Goal: Information Seeking & Learning: Learn about a topic

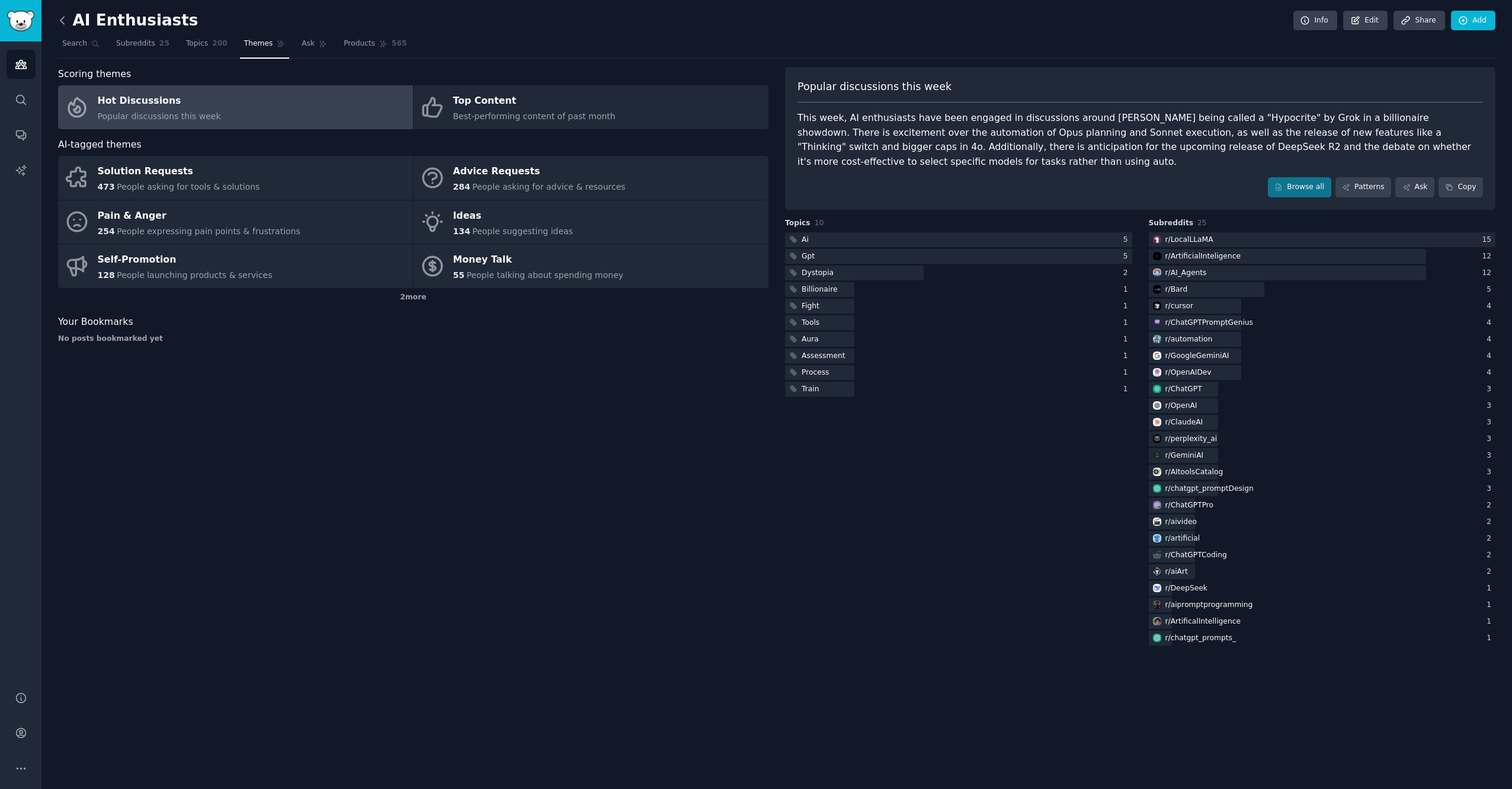
click at [66, 19] on icon at bounding box center [63, 21] width 13 height 13
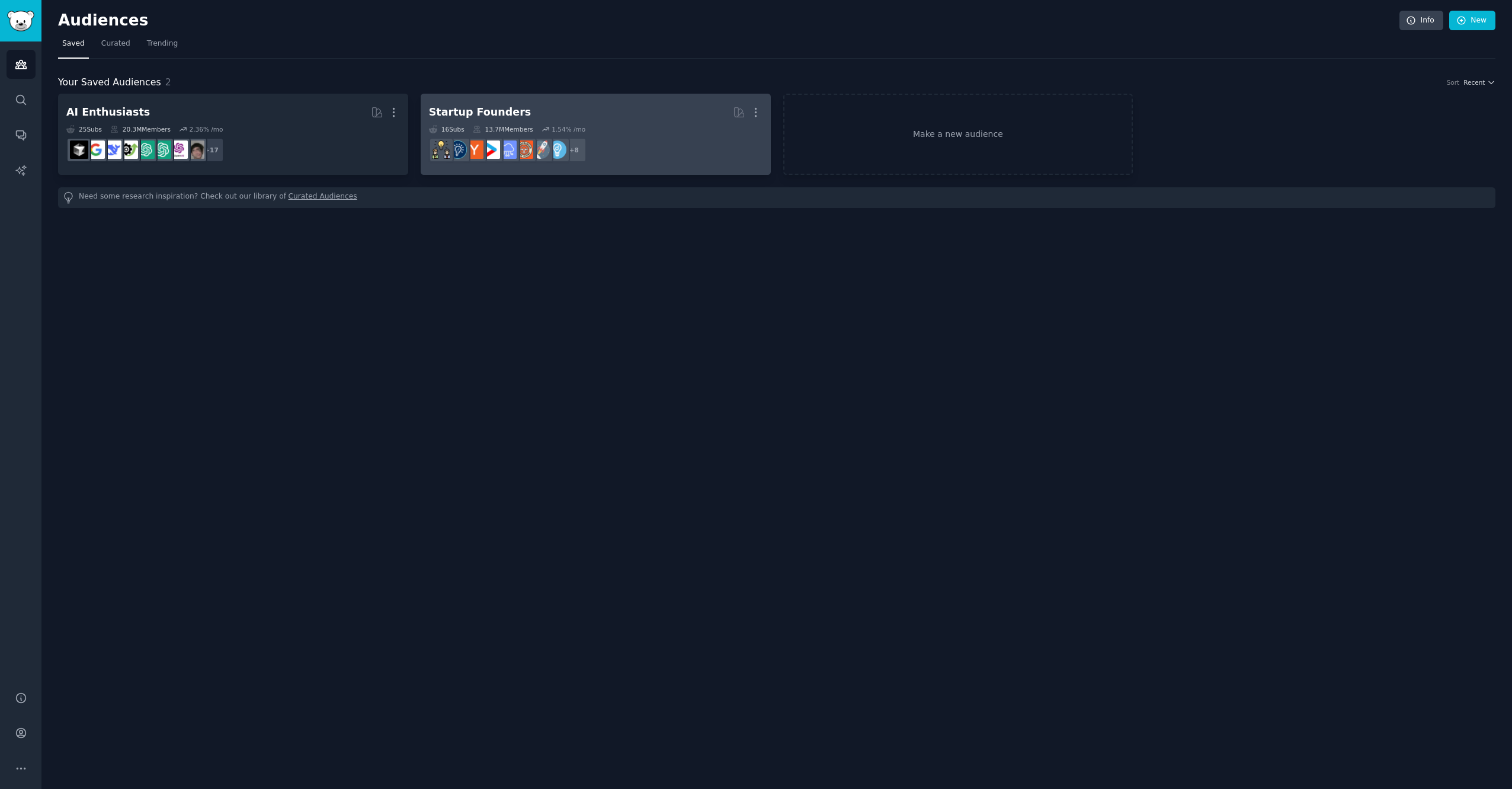
click at [588, 132] on div "16 Sub s 13.7M Members 1.54 % /mo" at bounding box center [595, 129] width 334 height 8
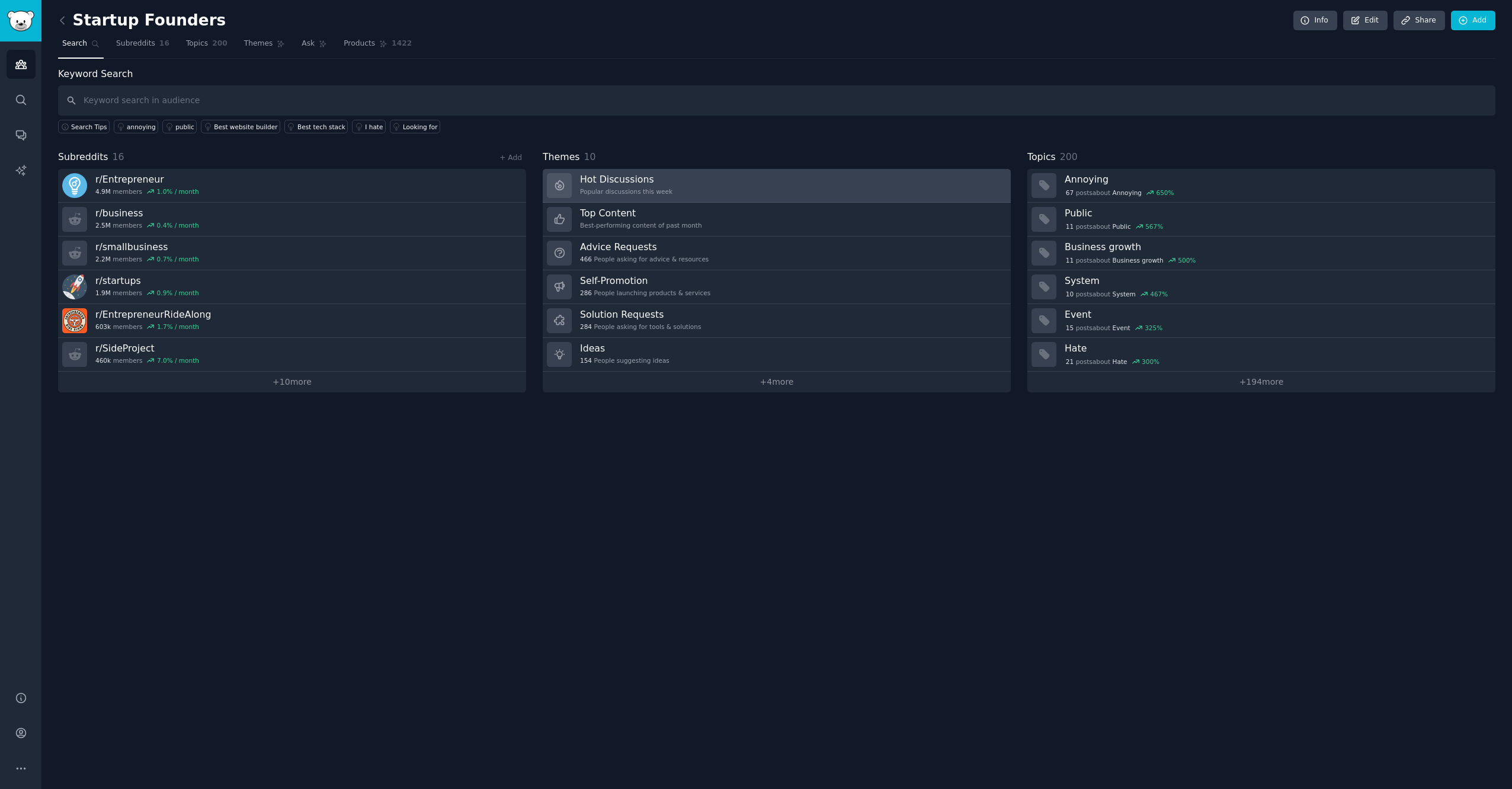
click at [724, 184] on link "Hot Discussions Popular discussions this week" at bounding box center [776, 186] width 468 height 33
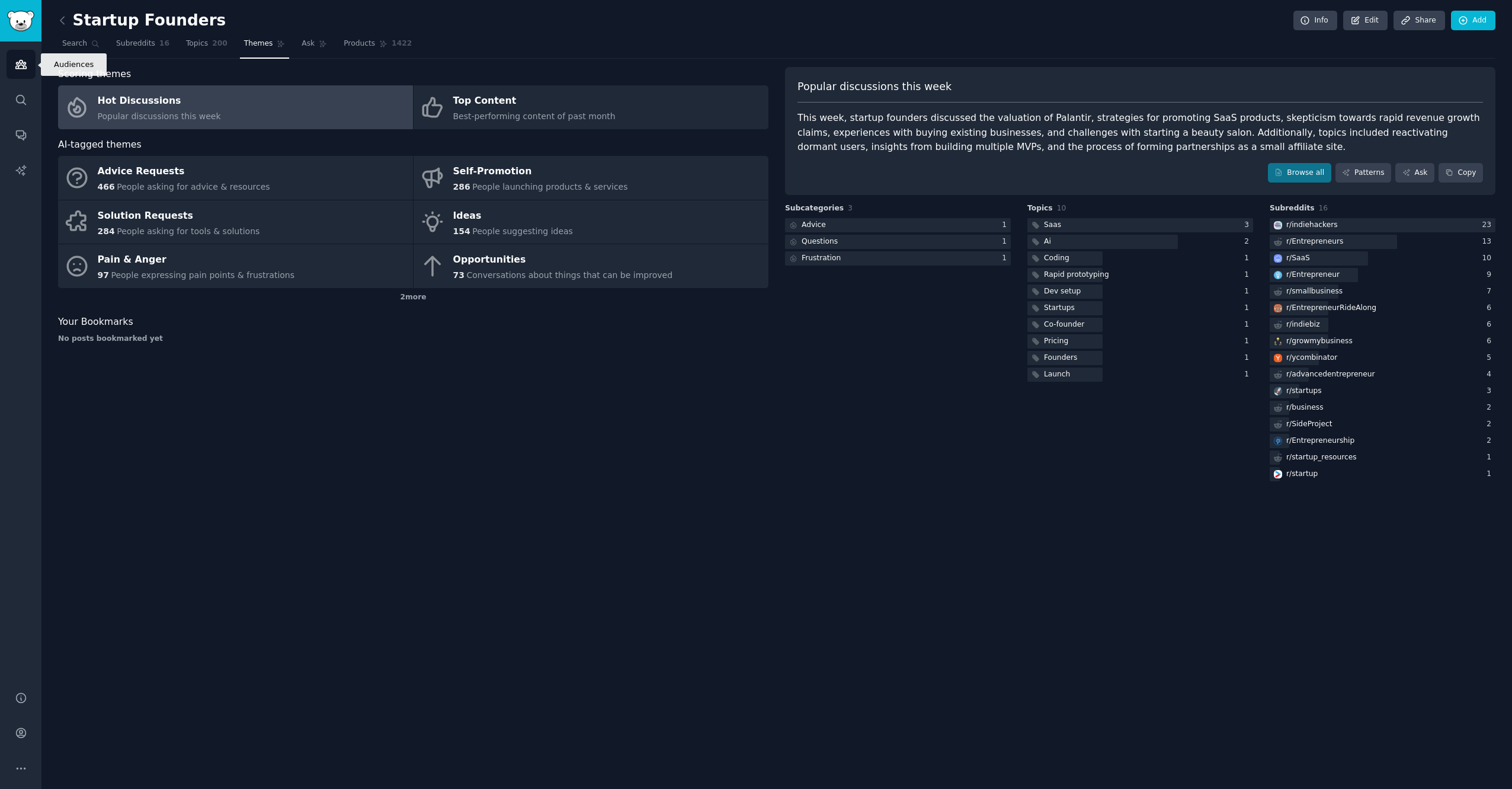
click at [20, 62] on icon "Sidebar" at bounding box center [20, 65] width 10 height 8
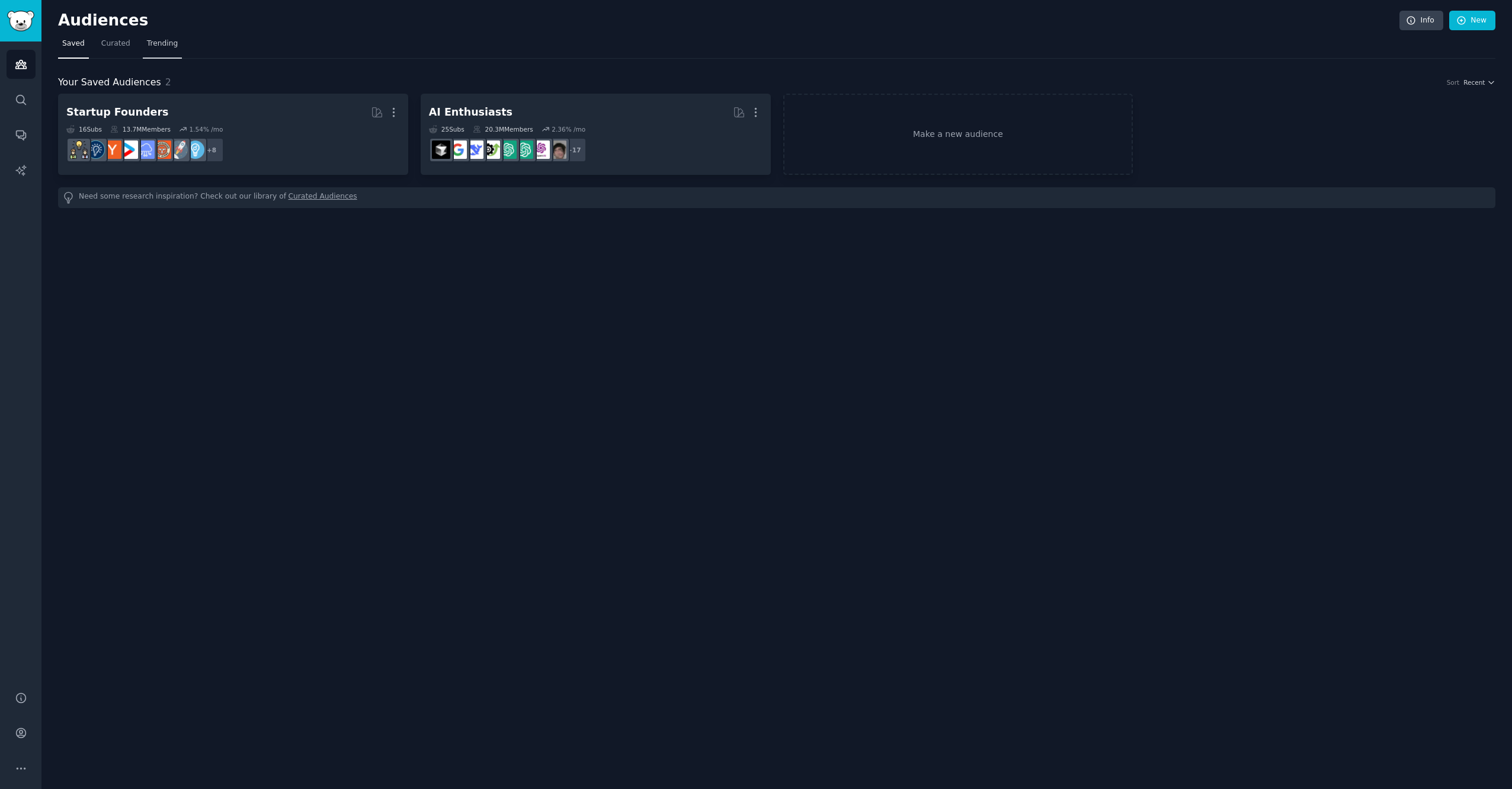
click at [153, 45] on span "Trending" at bounding box center [162, 43] width 31 height 10
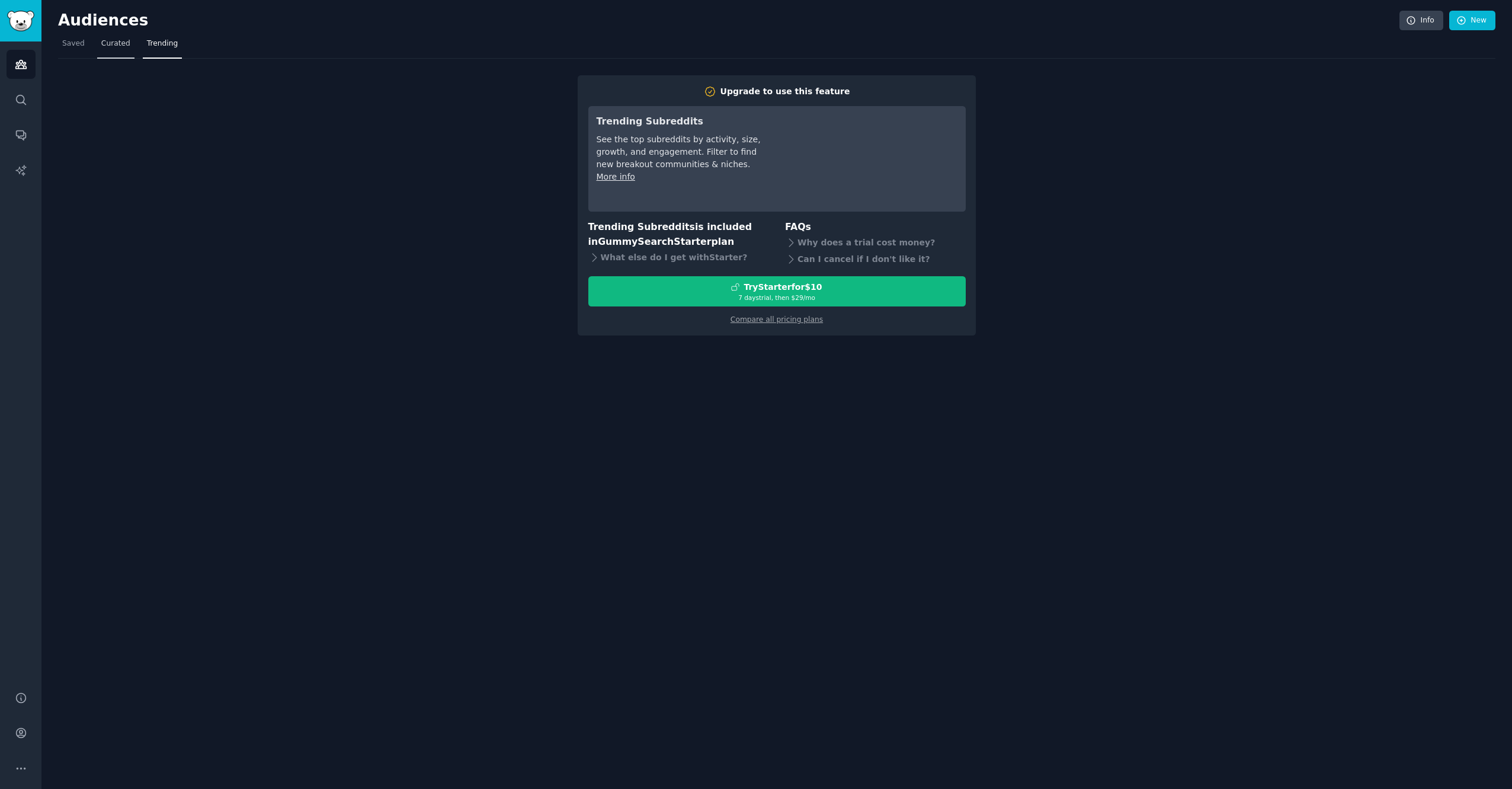
click at [115, 49] on span "Curated" at bounding box center [116, 43] width 29 height 10
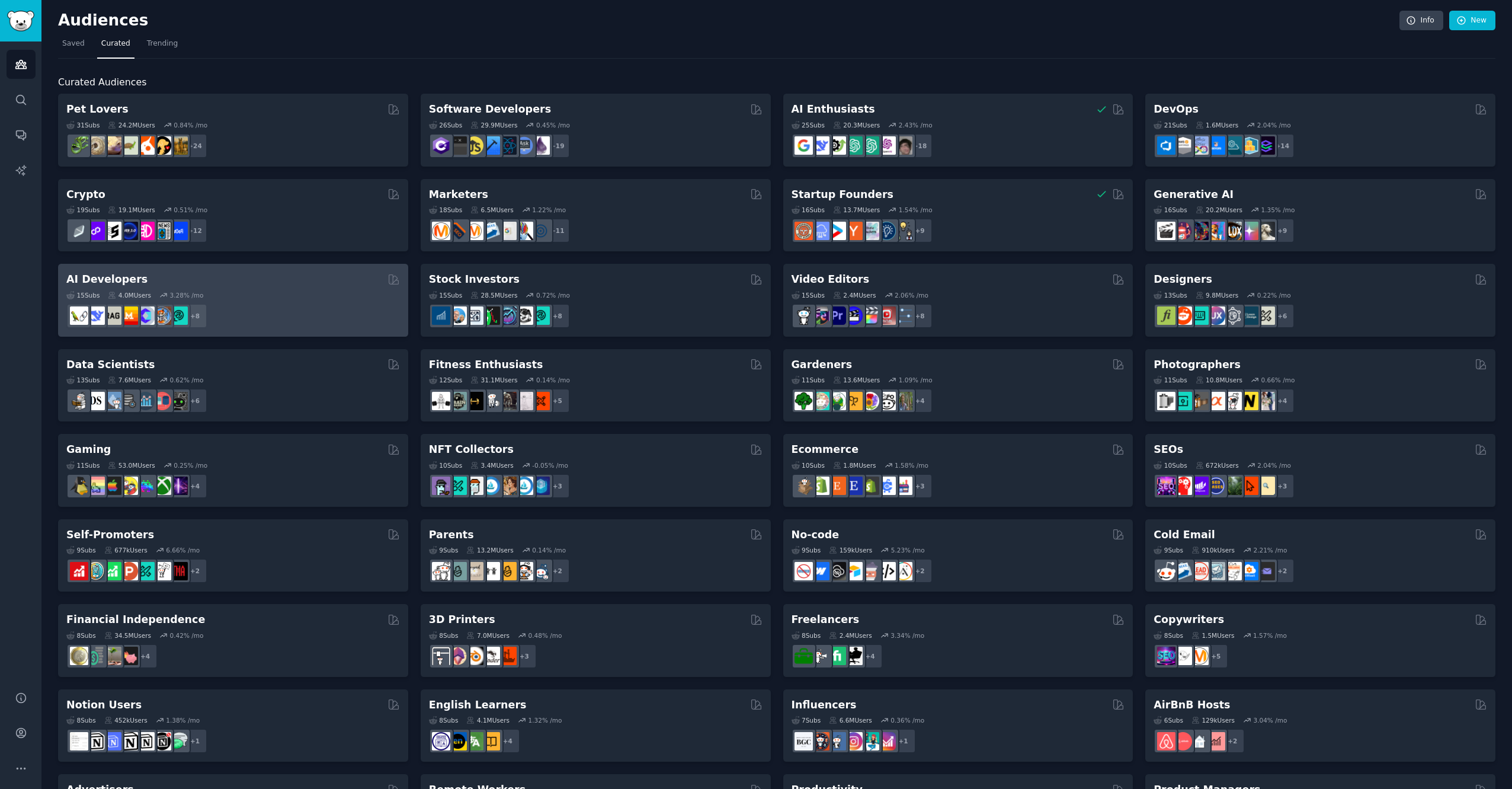
click at [262, 306] on div "+ 8" at bounding box center [233, 316] width 334 height 25
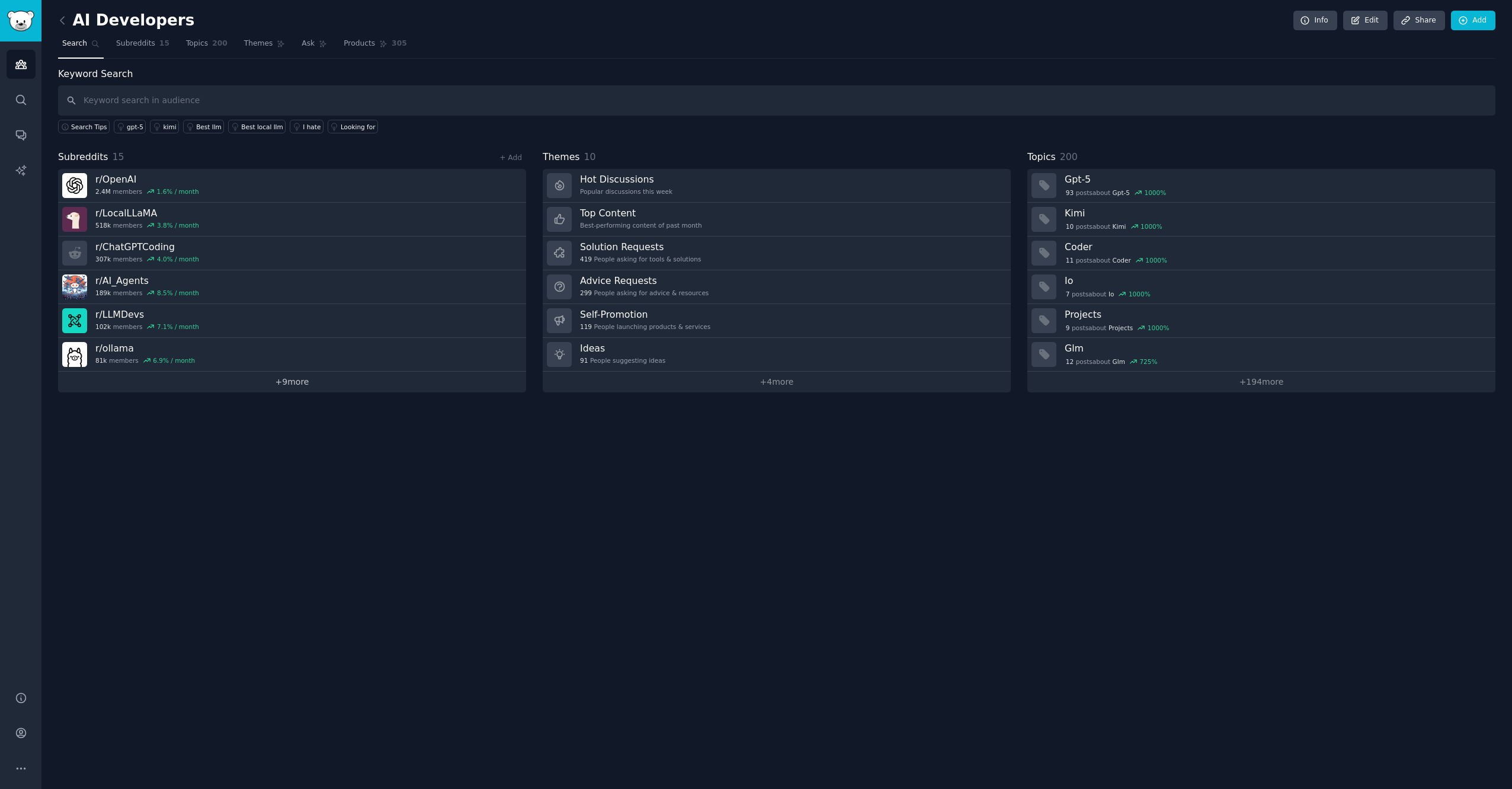
click at [264, 381] on link "+ 9 more" at bounding box center [292, 382] width 468 height 21
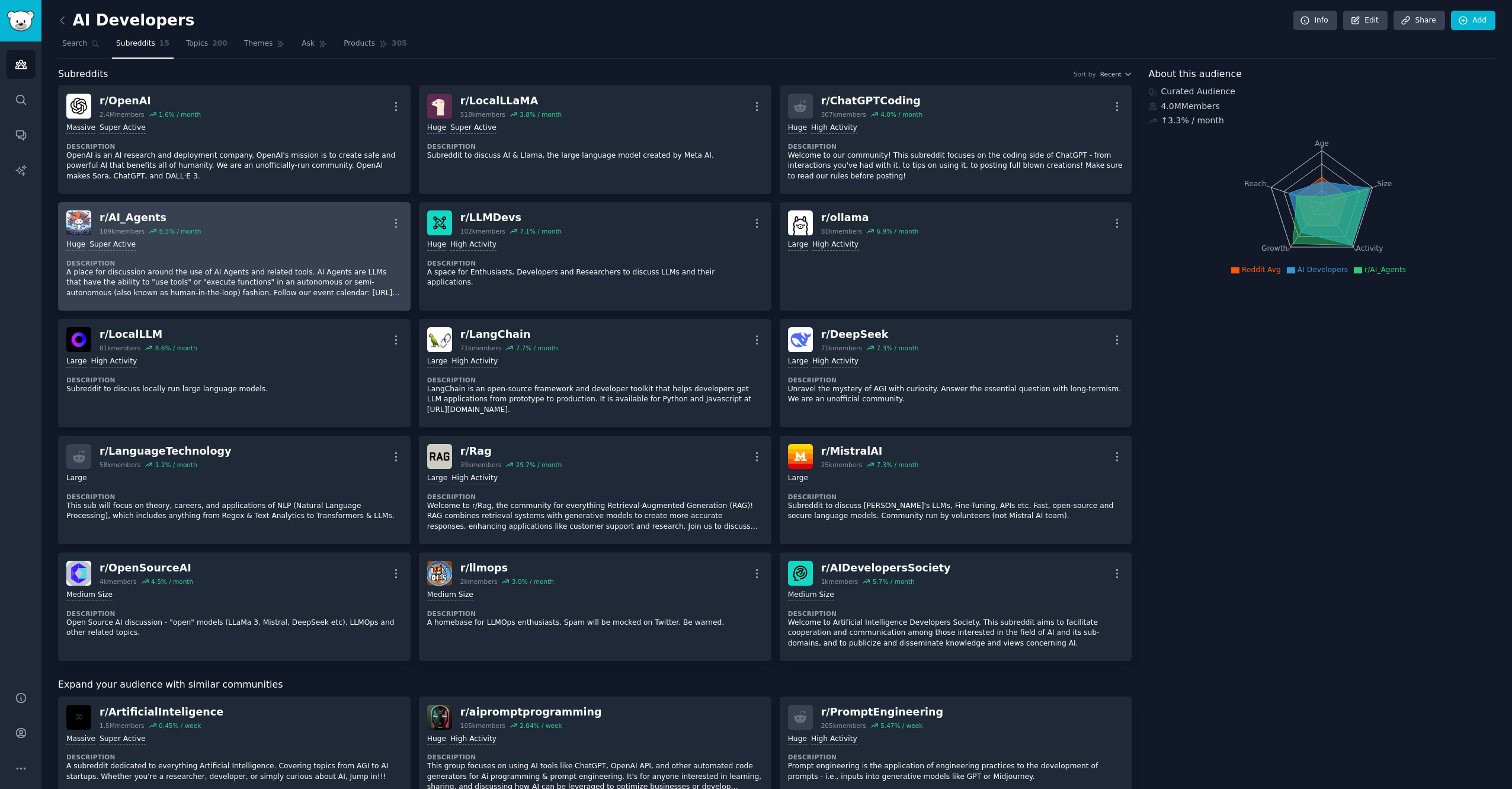
click at [255, 255] on div "Huge Super Active Description A place for discussion around the use of AI Agent…" at bounding box center [234, 269] width 336 height 67
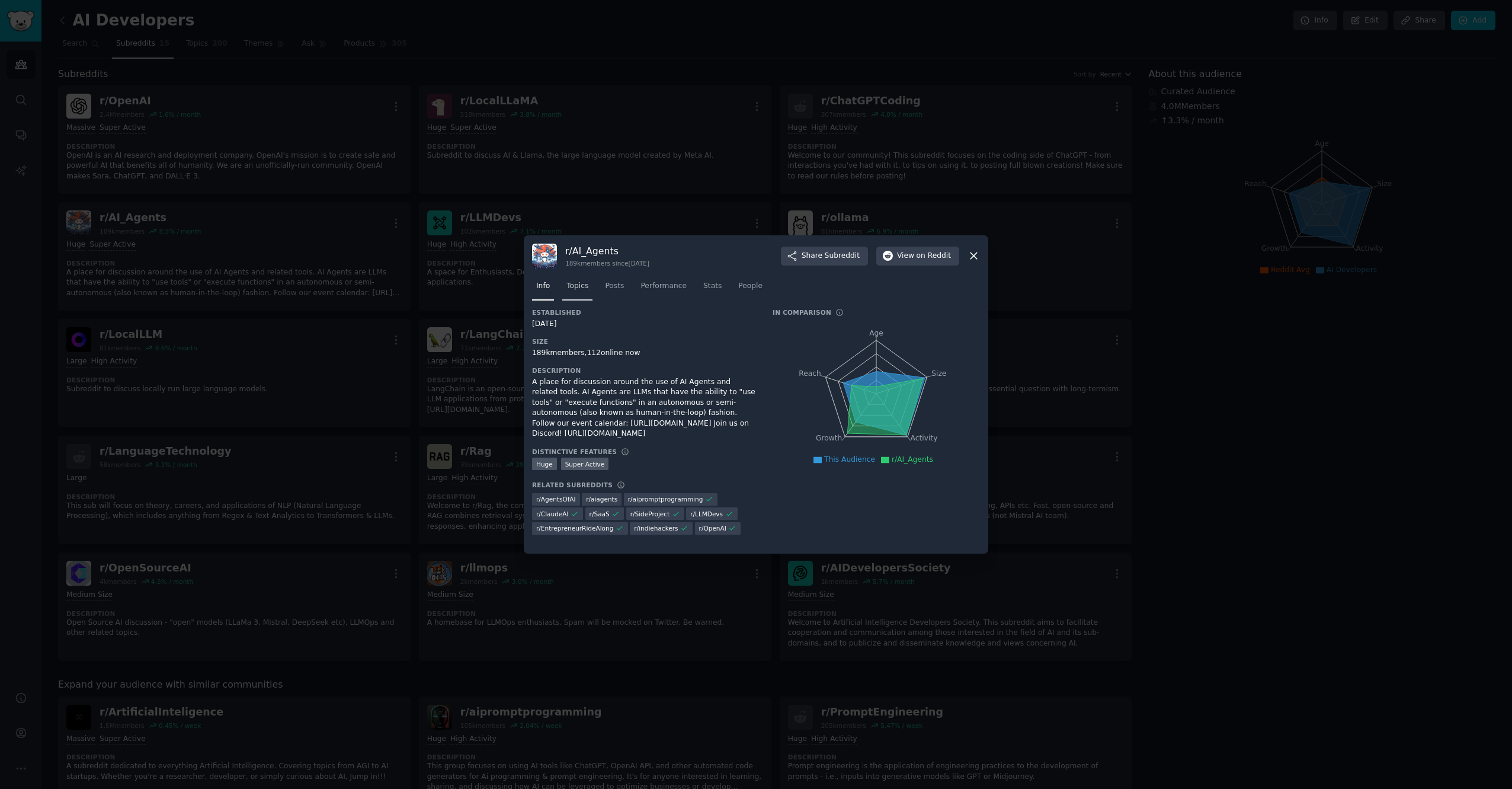
click at [589, 293] on link "Topics" at bounding box center [578, 289] width 30 height 24
